Goal: Information Seeking & Learning: Learn about a topic

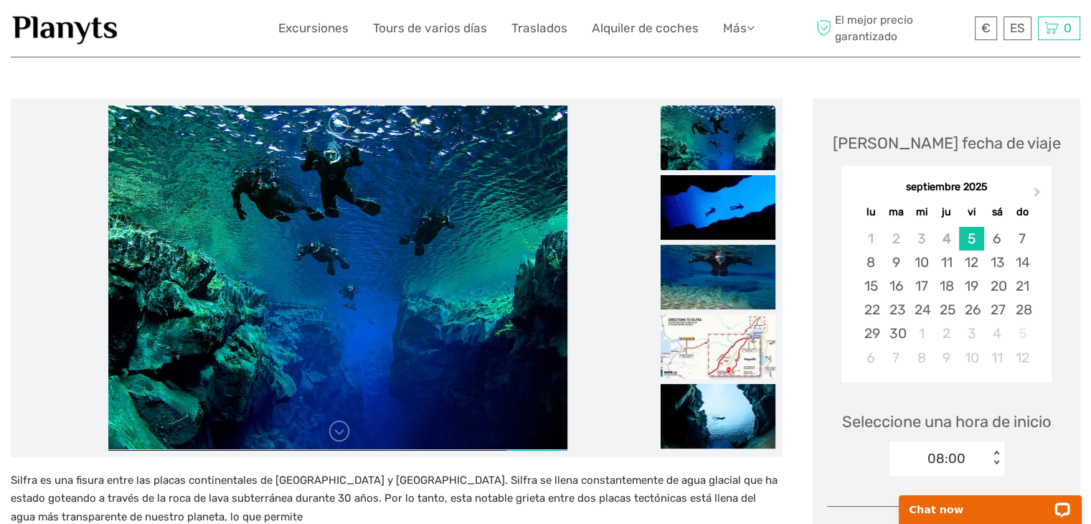
scroll to position [143, 0]
drag, startPoint x: 129, startPoint y: 29, endPoint x: 43, endPoint y: 28, distance: 86.1
click at [43, 28] on div at bounding box center [145, 28] width 268 height 35
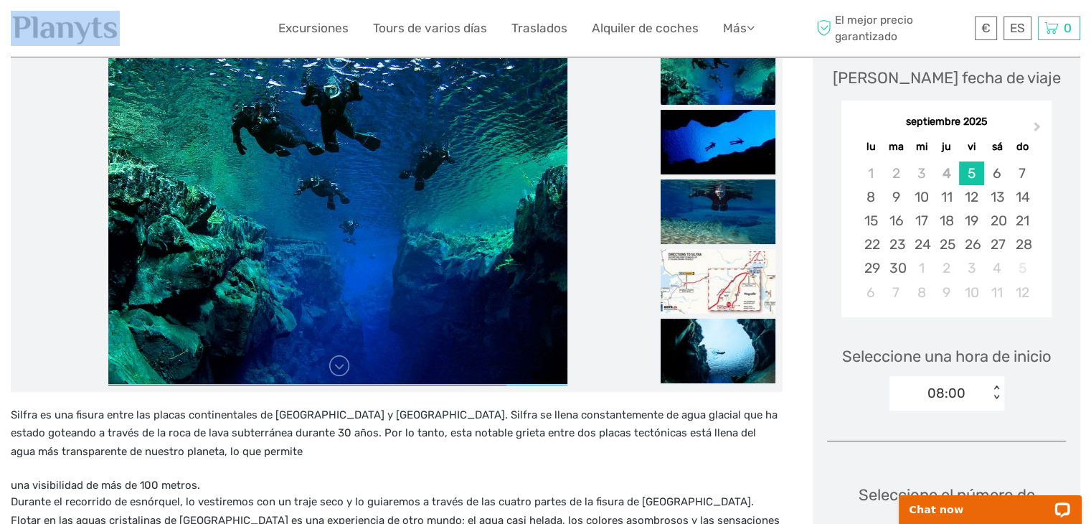
scroll to position [287, 0]
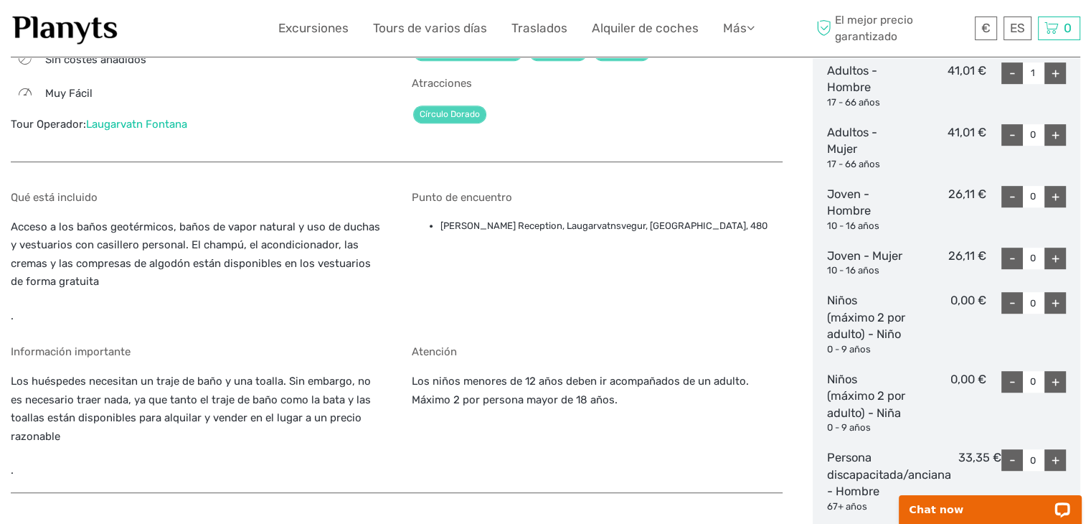
scroll to position [717, 0]
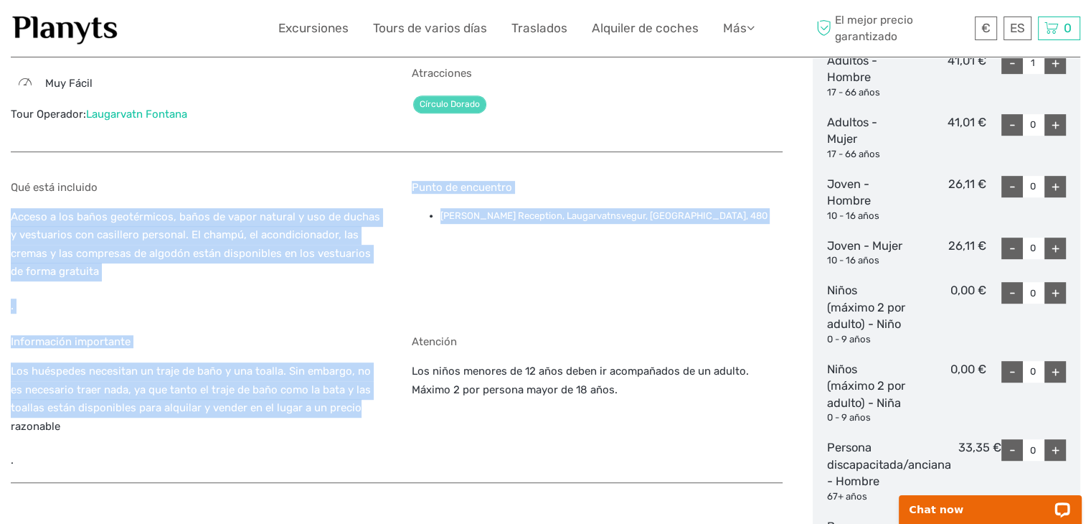
drag, startPoint x: 352, startPoint y: 410, endPoint x: 11, endPoint y: 196, distance: 402.6
click at [11, 196] on div "Qué está incluido Acceso a los baños geotérmicos, baños de vapor natural y uso …" at bounding box center [397, 324] width 772 height 317
click at [209, 219] on p "Acceso a los baños geotérmicos, baños de vapor natural y uso de duchas y vestua…" at bounding box center [196, 244] width 371 height 73
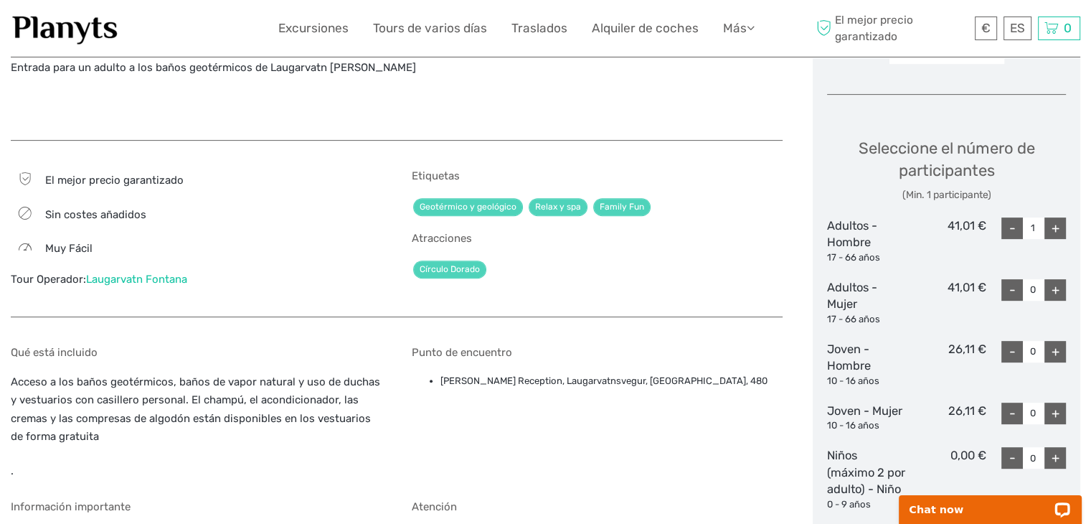
scroll to position [574, 0]
